Goal: Task Accomplishment & Management: Manage account settings

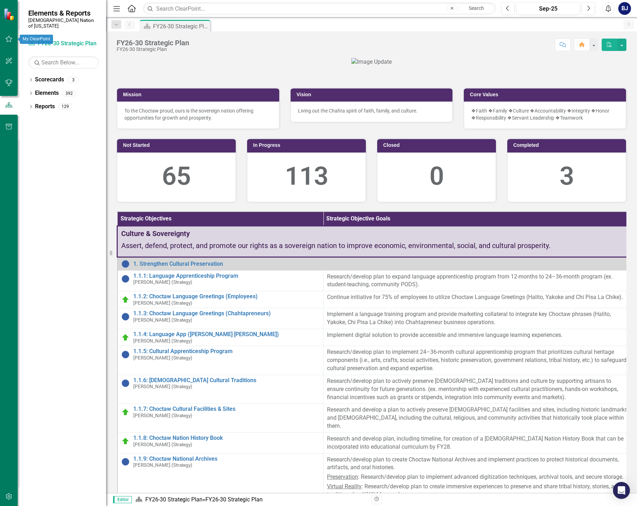
click at [7, 37] on icon "button" at bounding box center [8, 39] width 7 height 6
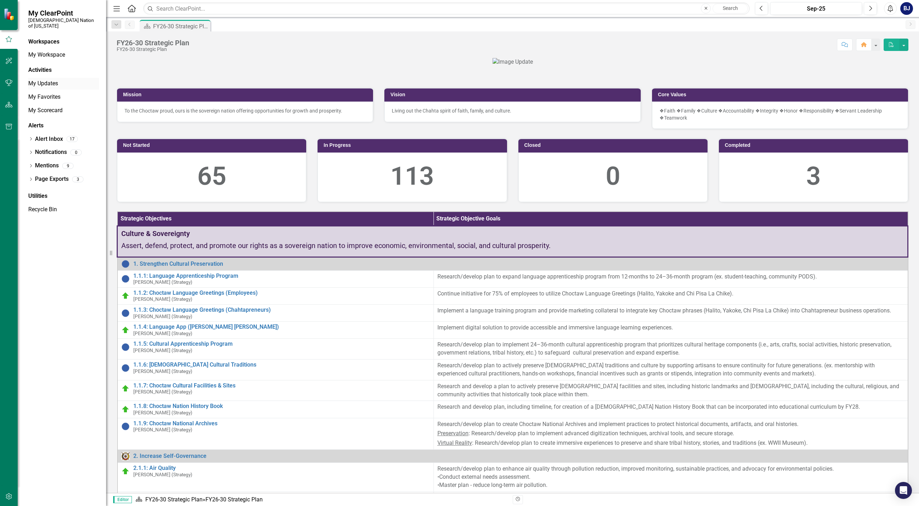
click at [50, 80] on link "My Updates" at bounding box center [63, 84] width 71 height 8
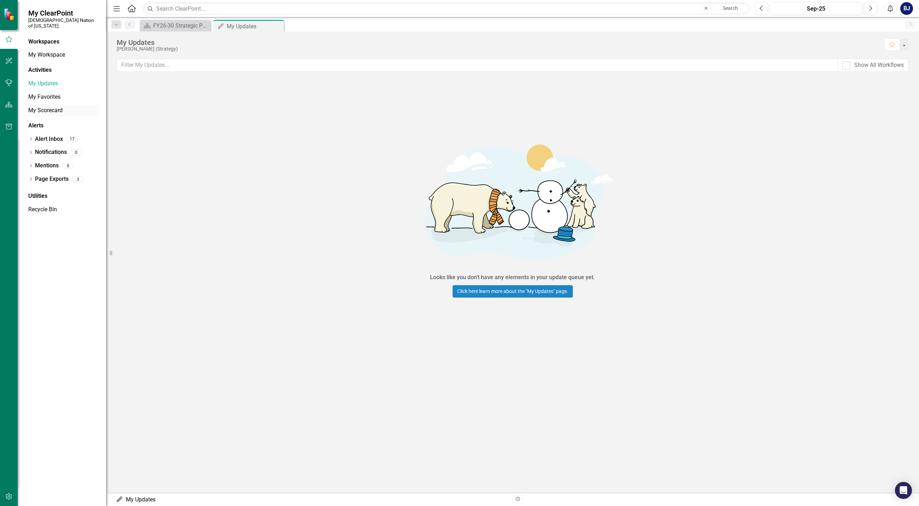
click at [31, 106] on link "My Scorecard" at bounding box center [63, 110] width 71 height 8
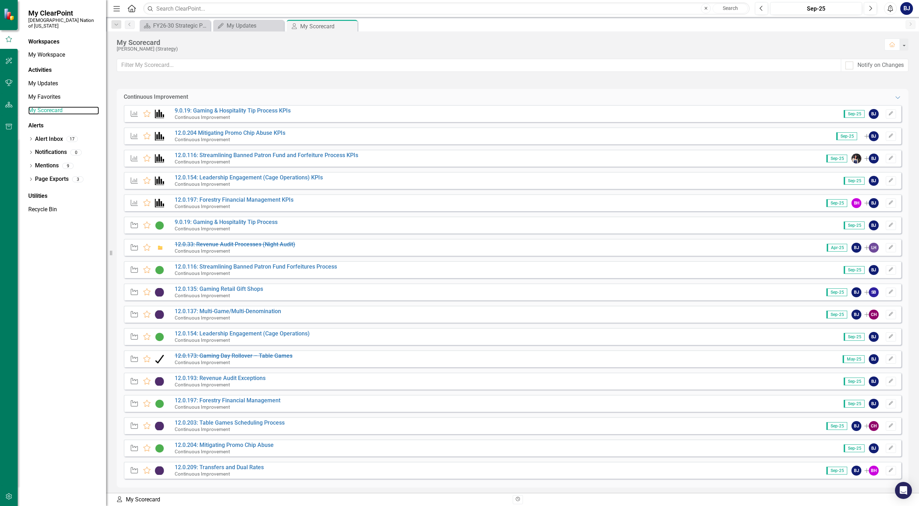
scroll to position [314, 0]
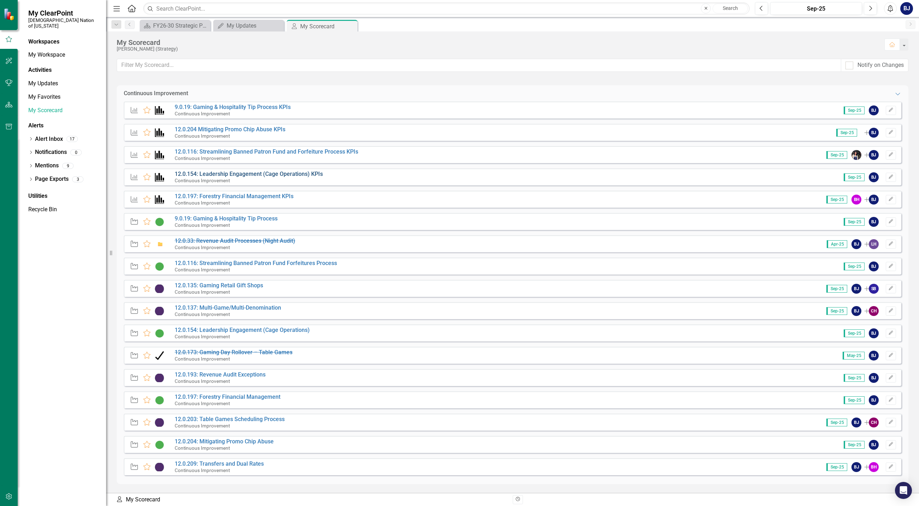
click at [224, 174] on link "12.0.154: Leadership Engagement (Cage Operations) KPIs" at bounding box center [249, 173] width 148 height 7
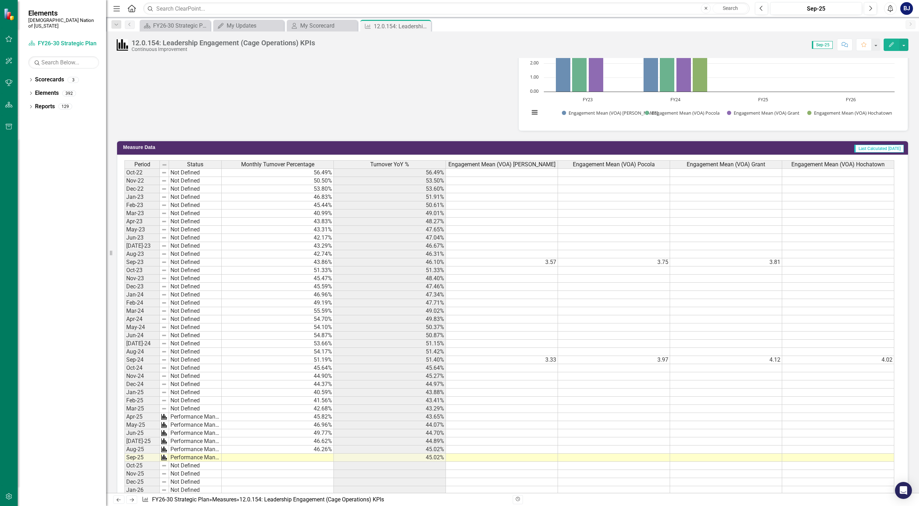
scroll to position [424, 0]
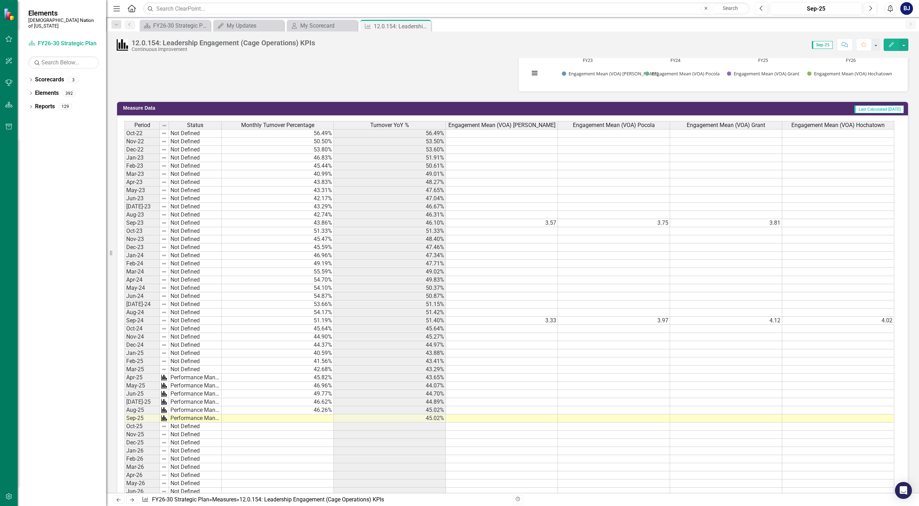
click at [320, 417] on td at bounding box center [278, 418] width 112 height 8
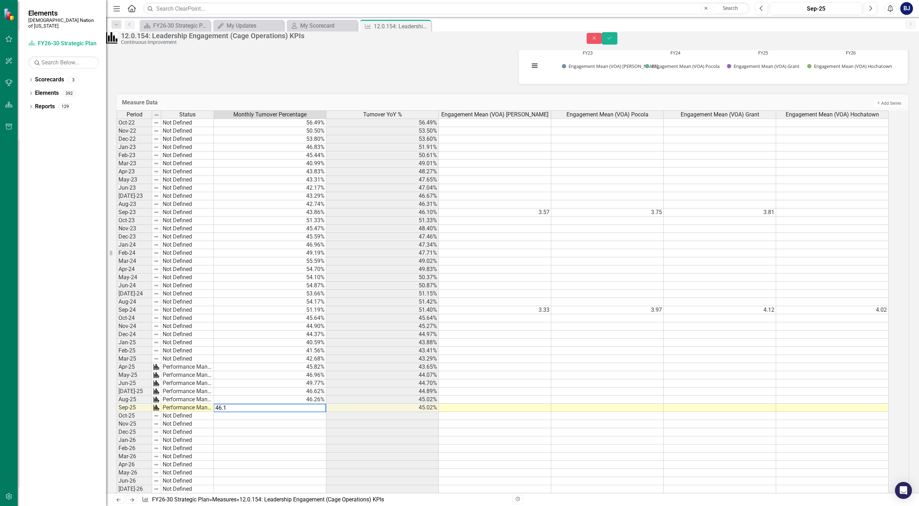
type textarea "46.10"
click at [613, 40] on icon "Save" at bounding box center [610, 37] width 6 height 5
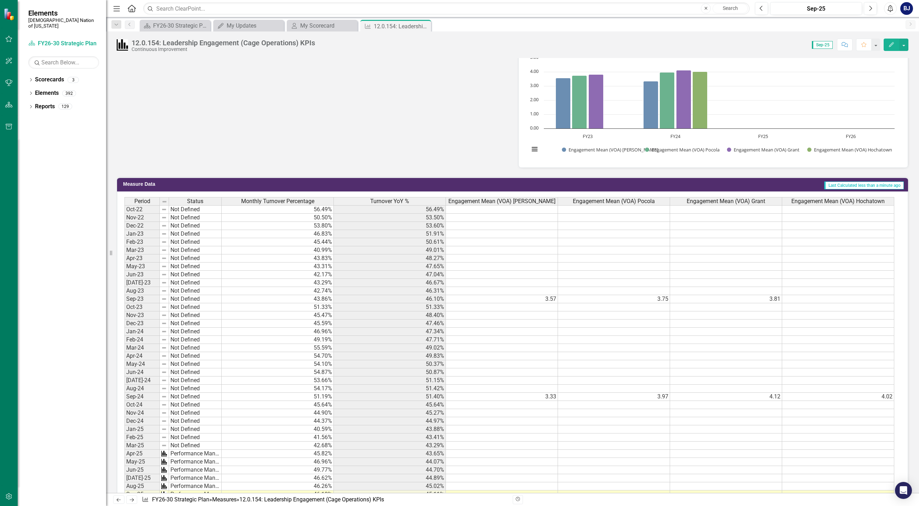
scroll to position [222, 0]
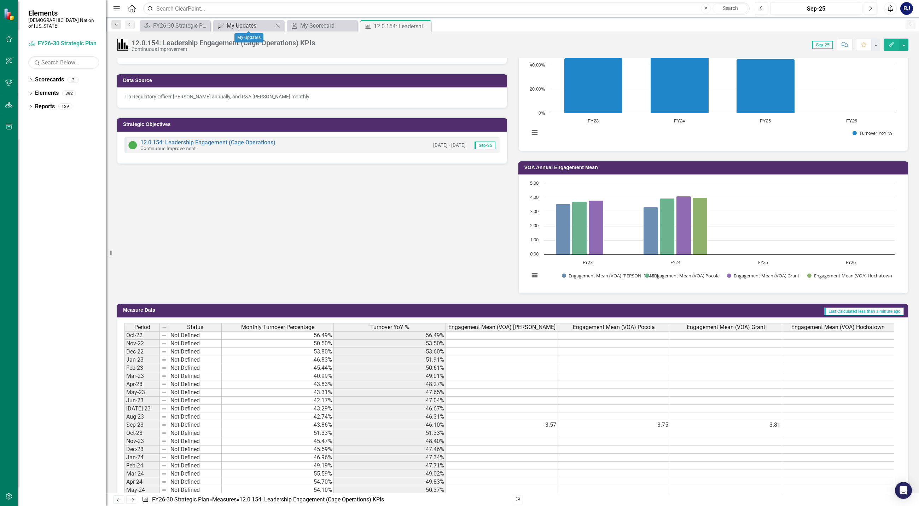
click at [250, 28] on div "My Updates" at bounding box center [250, 25] width 47 height 9
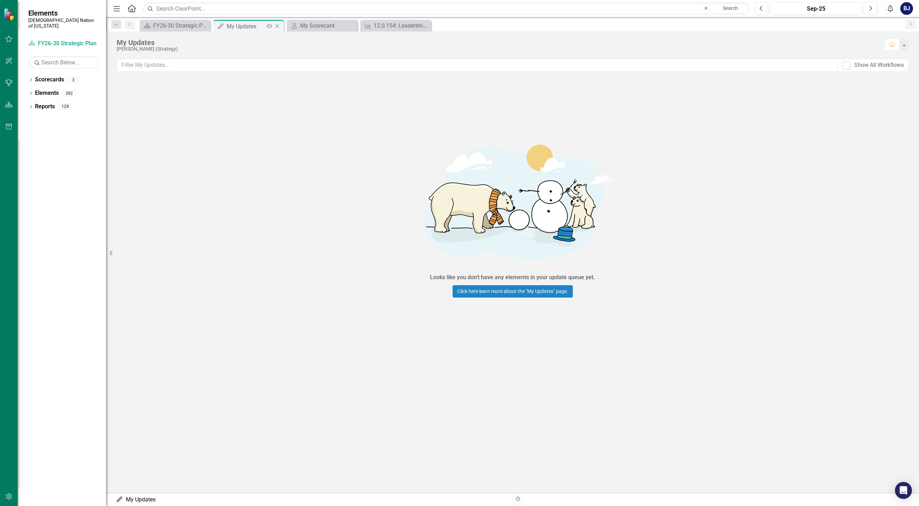
click at [277, 23] on div "Close" at bounding box center [277, 26] width 9 height 9
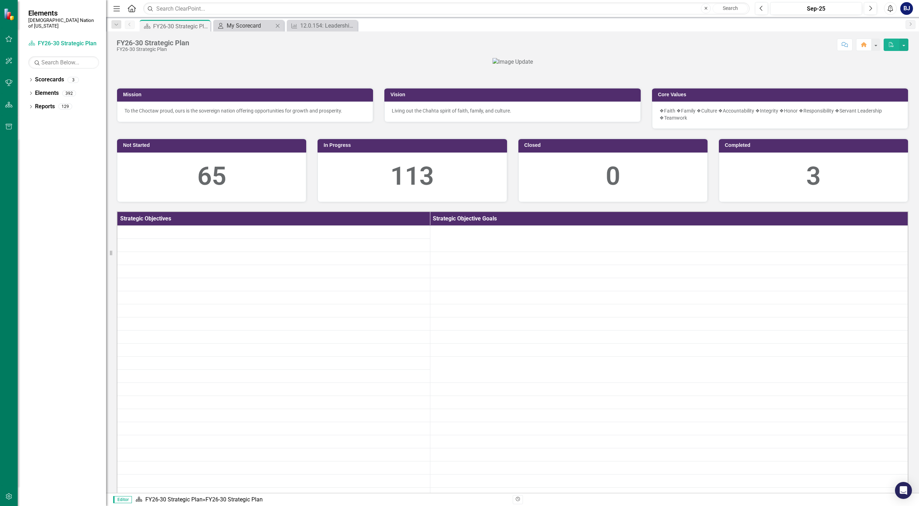
click at [254, 25] on div "My Scorecard" at bounding box center [250, 25] width 47 height 9
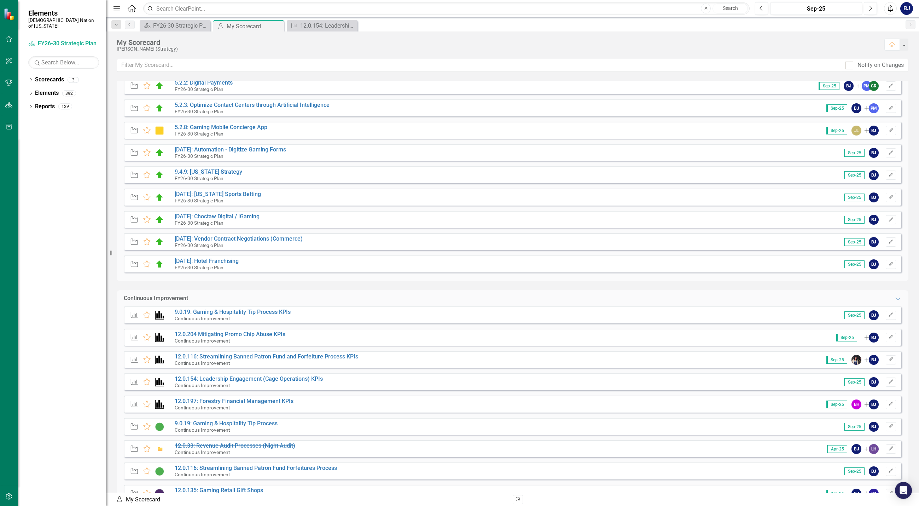
scroll to position [177, 0]
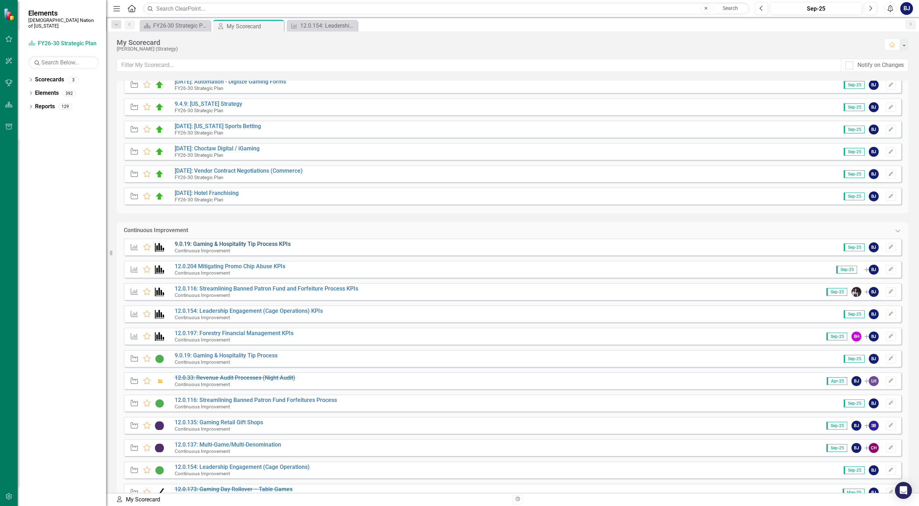
click at [253, 244] on link "9.0.19: Gaming & Hospitality Tip Process KPIs" at bounding box center [233, 244] width 116 height 7
